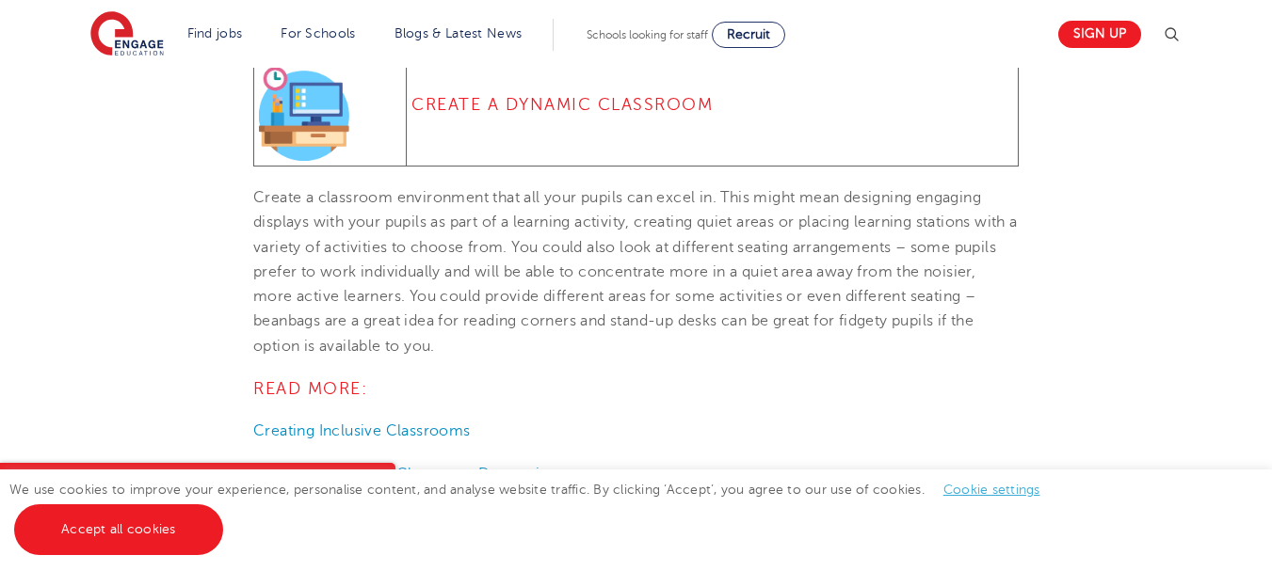
scroll to position [2636, 0]
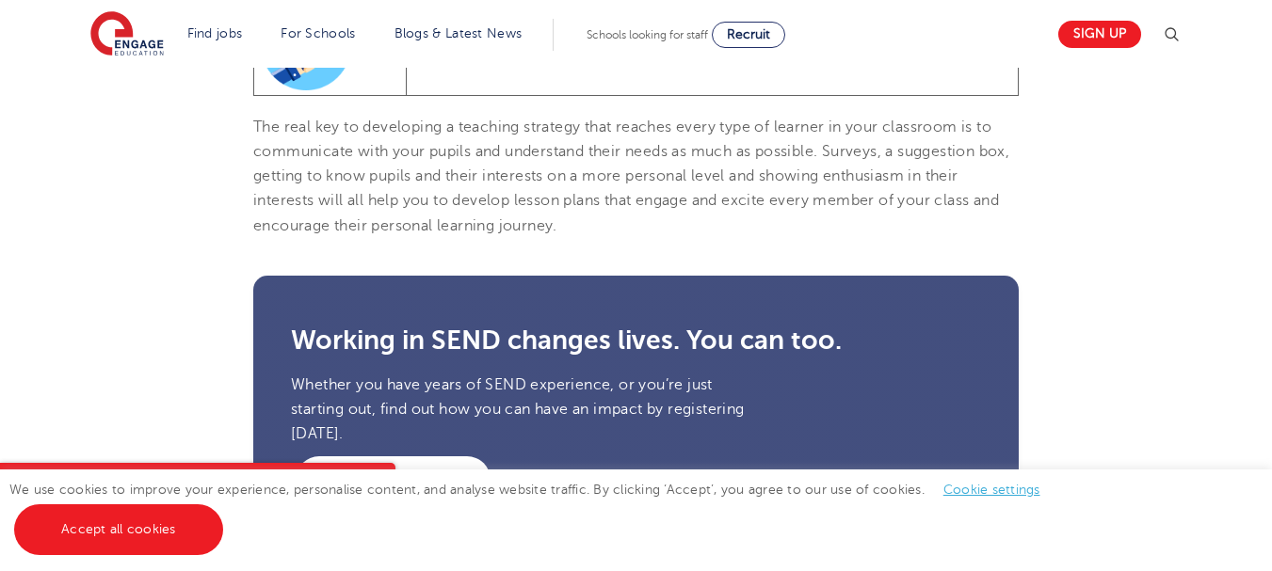
scroll to position [3085, 0]
